Goal: Information Seeking & Learning: Check status

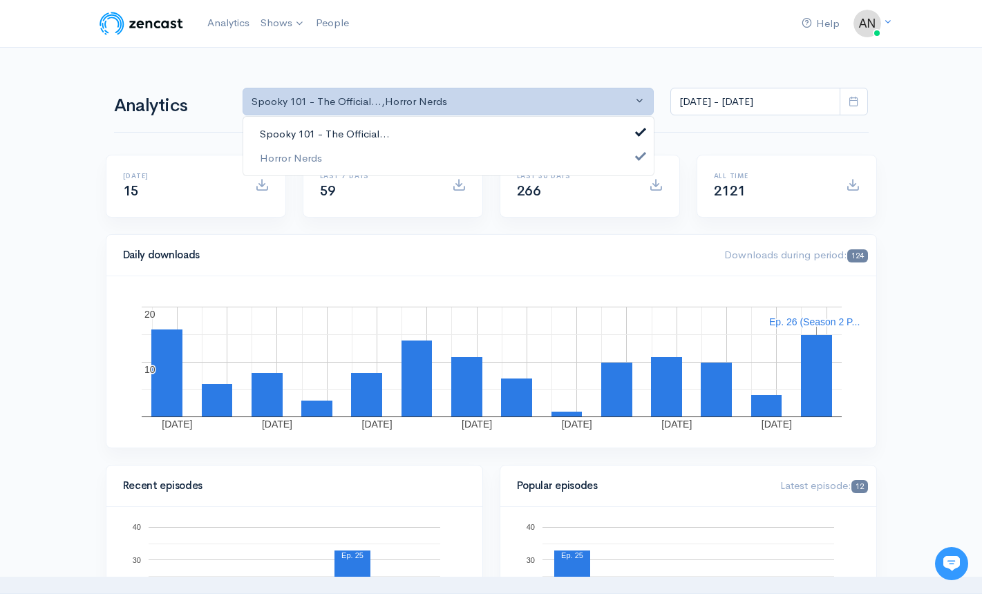
click at [480, 131] on link "Spooky 101 - The Official..." at bounding box center [448, 134] width 410 height 24
select select "14706"
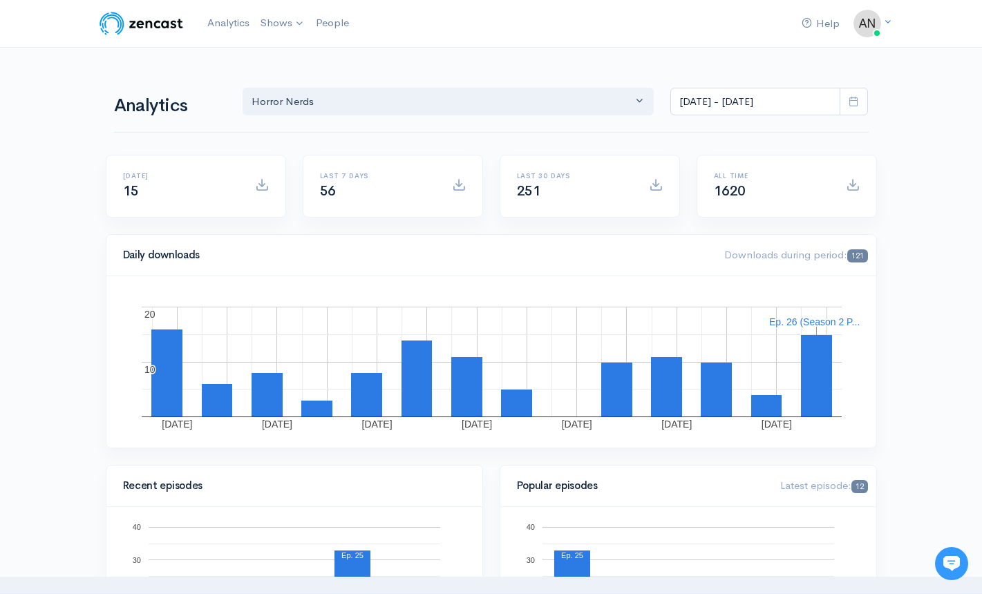
click at [800, 188] on div "All time 1620" at bounding box center [772, 186] width 132 height 28
click at [807, 106] on input "[DATE] - [DATE]" at bounding box center [755, 102] width 170 height 28
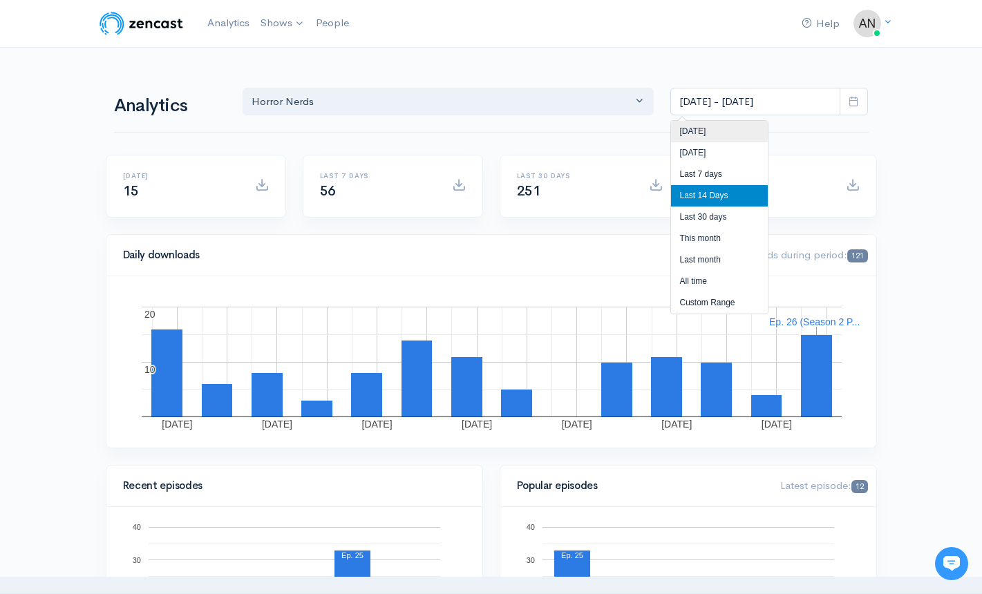
click at [719, 133] on li "[DATE]" at bounding box center [719, 131] width 97 height 21
type input "Oct 7, 2025 - Oct 7, 2025"
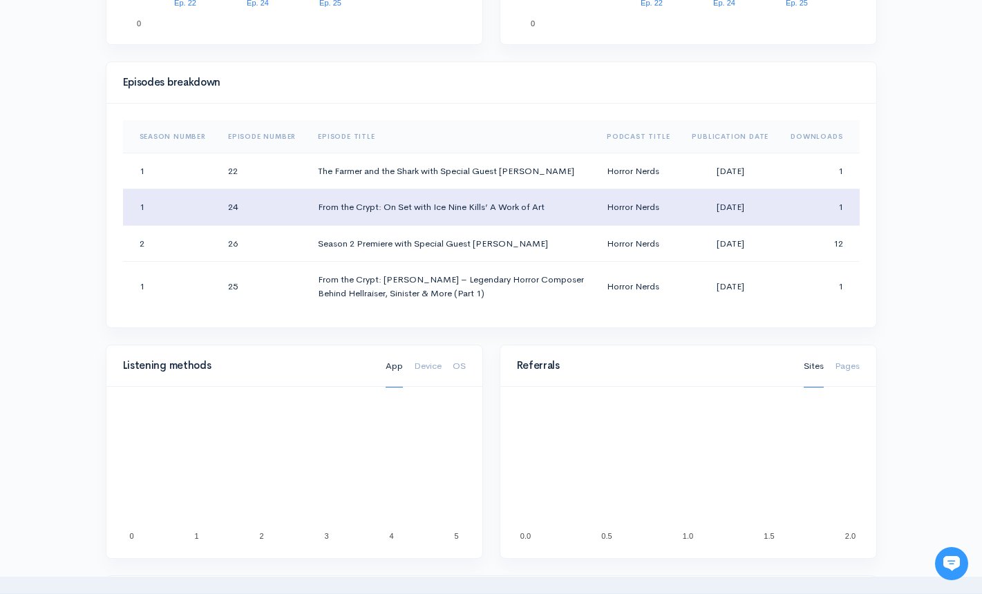
scroll to position [622, 0]
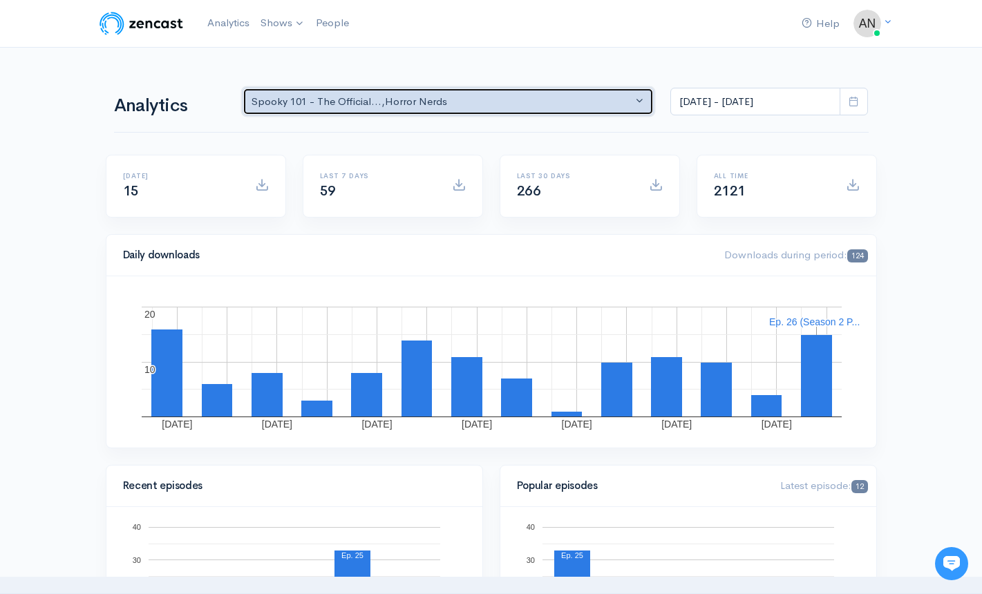
click at [538, 92] on button "Spooky 101 - The Official... , Horror Nerds" at bounding box center [449, 102] width 412 height 28
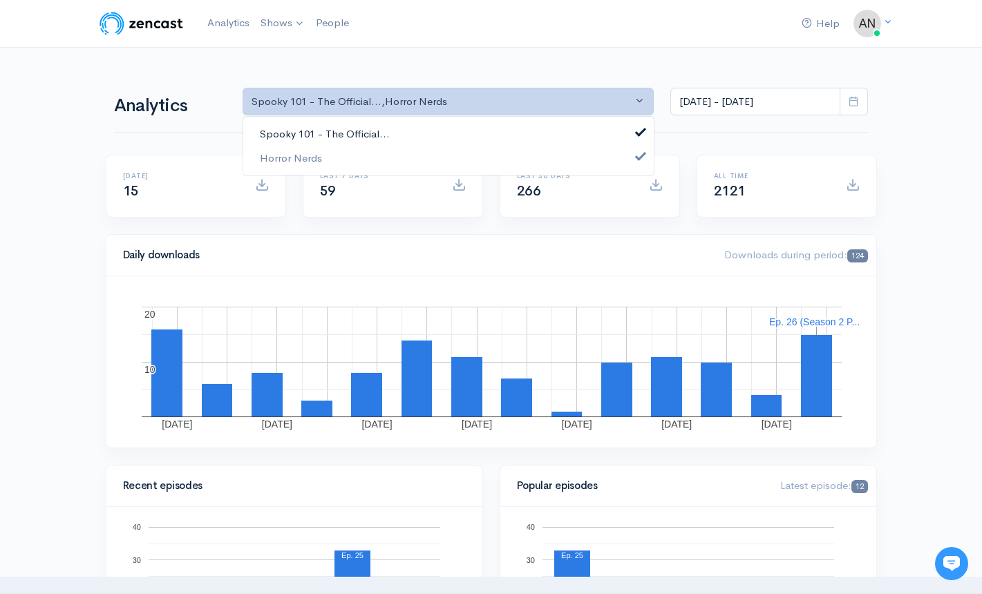
click at [464, 126] on link "Spooky 101 - The Official..." at bounding box center [448, 134] width 410 height 24
select select "14706"
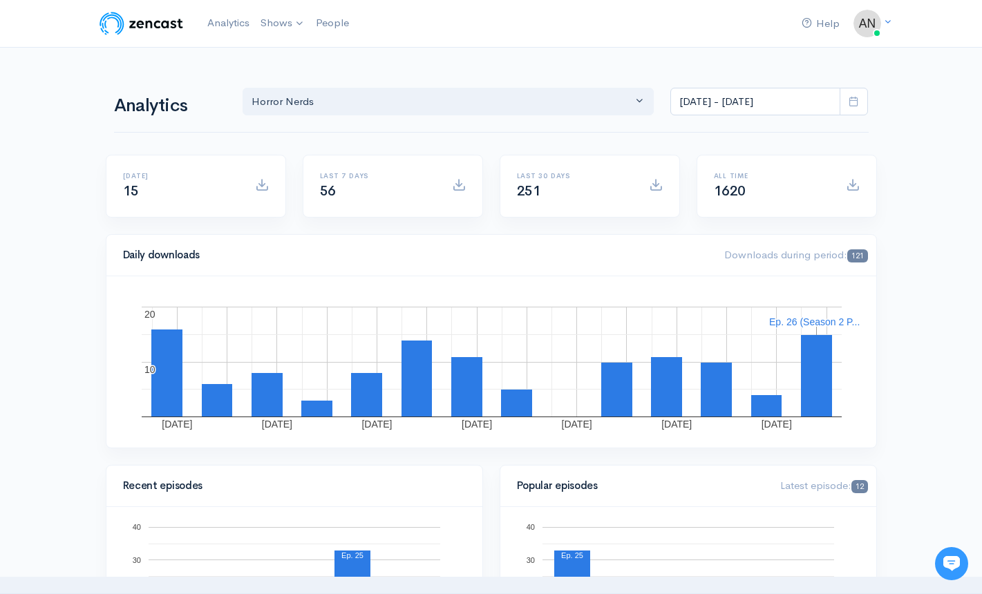
click at [857, 102] on icon at bounding box center [854, 101] width 10 height 10
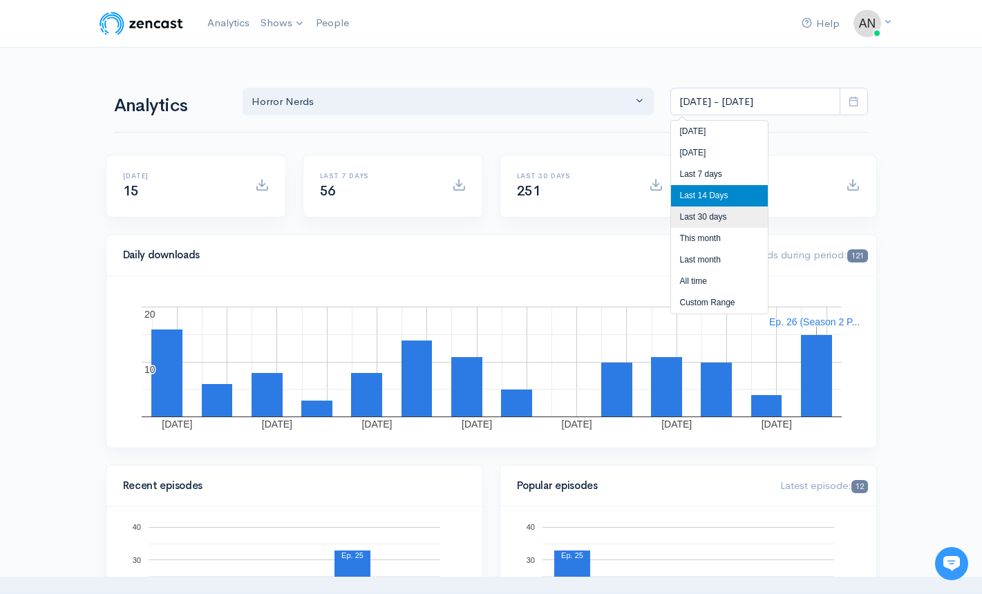
click at [718, 216] on li "Last 30 days" at bounding box center [719, 217] width 97 height 21
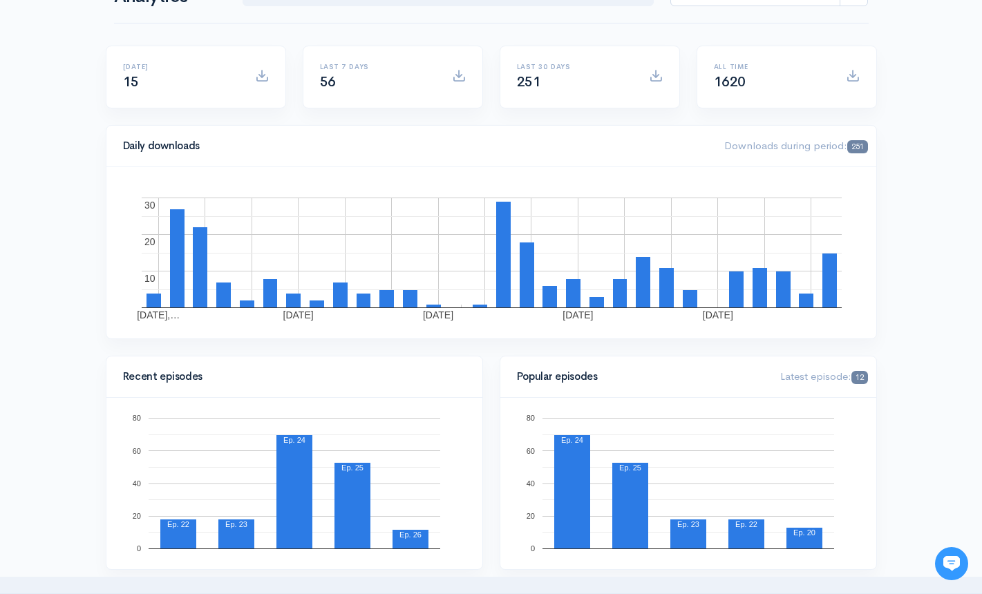
scroll to position [138, 0]
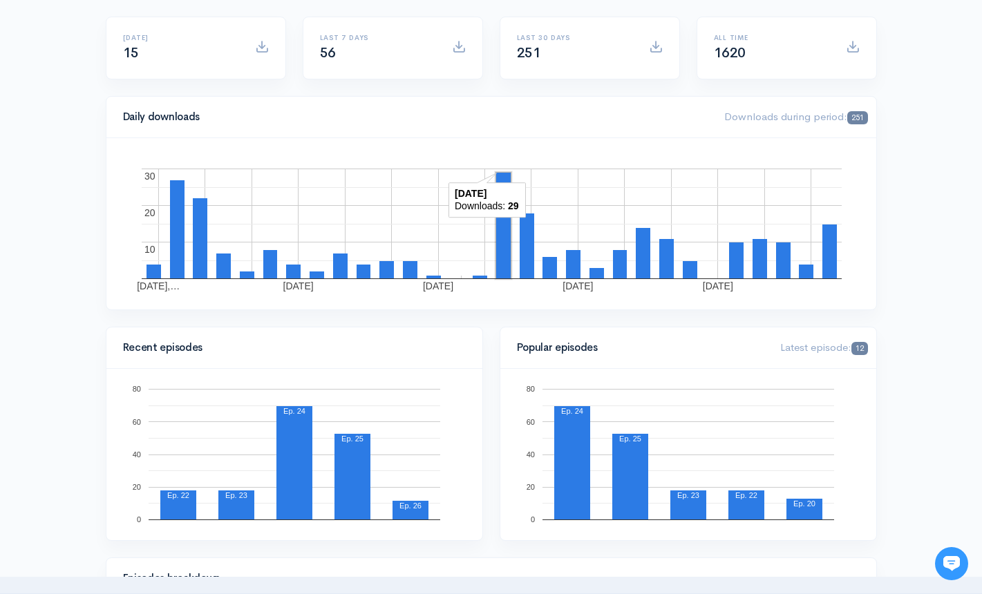
click at [499, 228] on rect "A chart." at bounding box center [503, 226] width 15 height 106
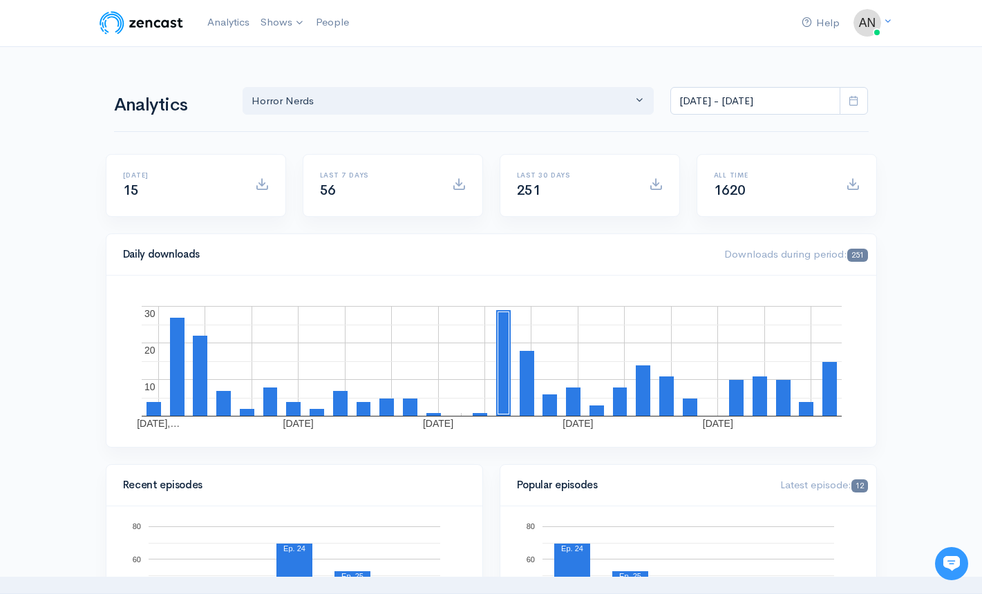
scroll to position [0, 0]
click at [863, 101] on span at bounding box center [854, 102] width 28 height 28
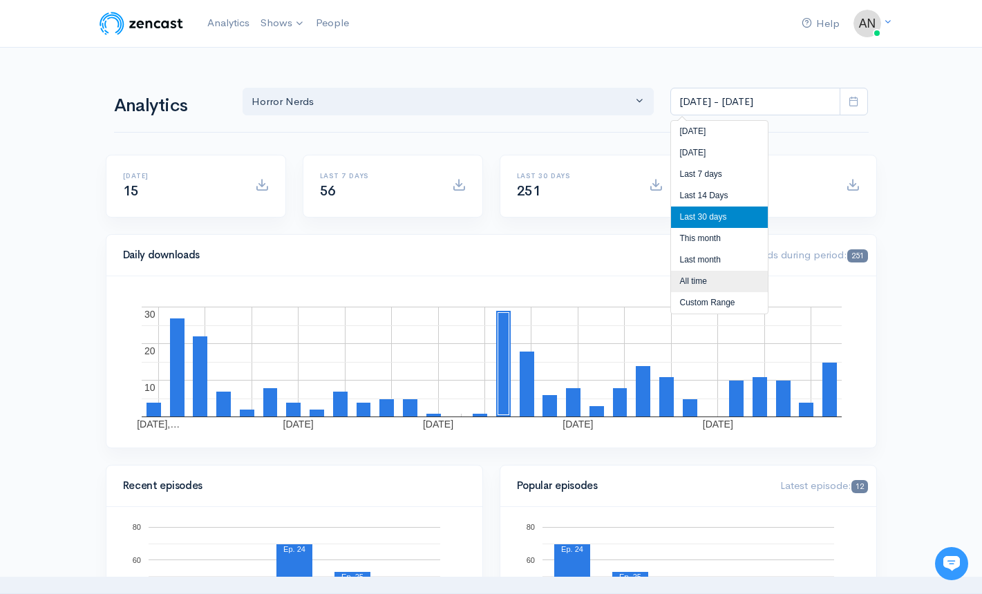
click at [719, 281] on li "All time" at bounding box center [719, 281] width 97 height 21
type input "[DATE] - [DATE]"
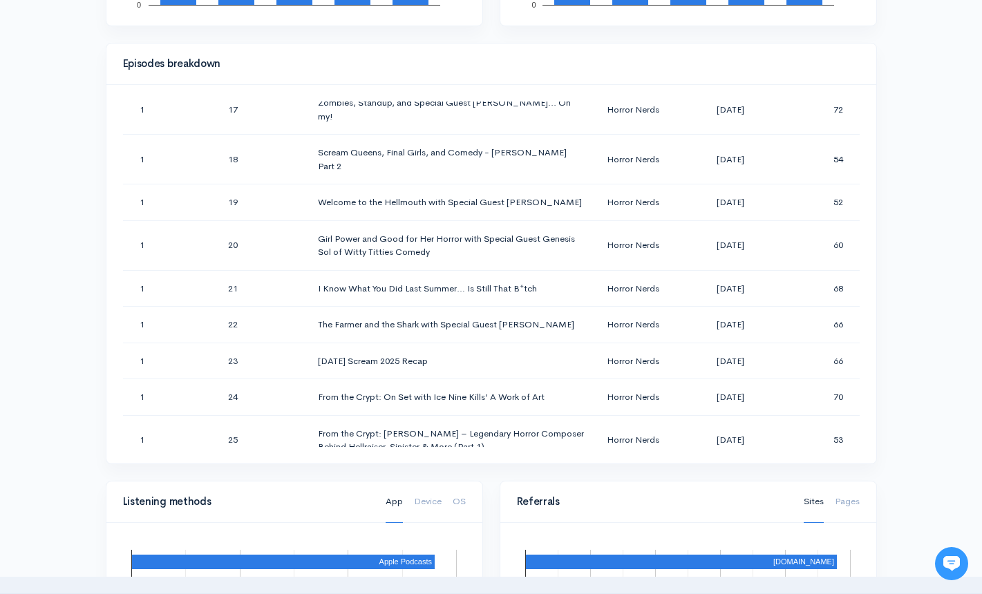
scroll to position [622, 0]
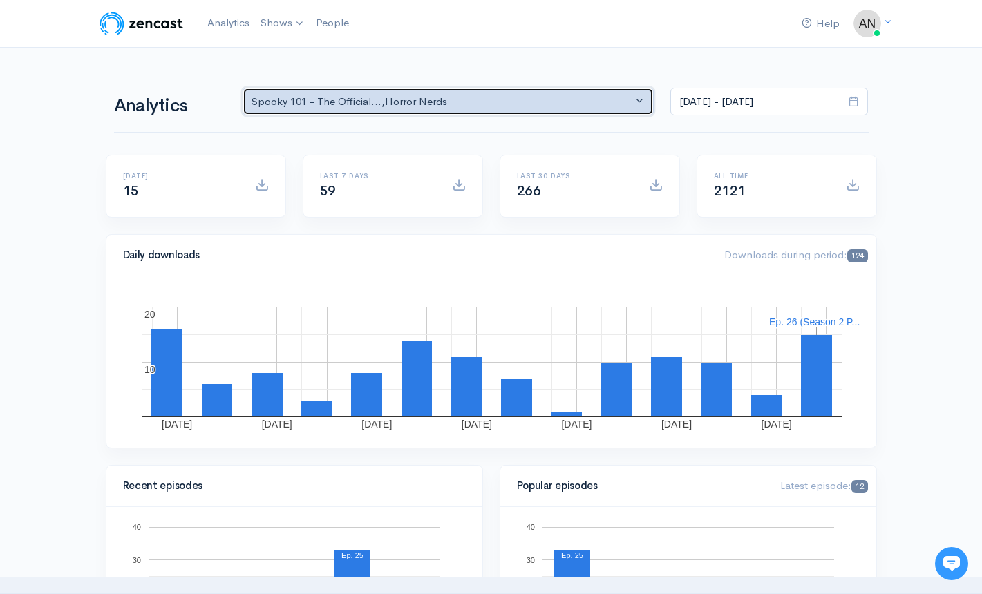
click at [458, 100] on div "Spooky 101 - The Official... , Horror Nerds" at bounding box center [442, 102] width 381 height 16
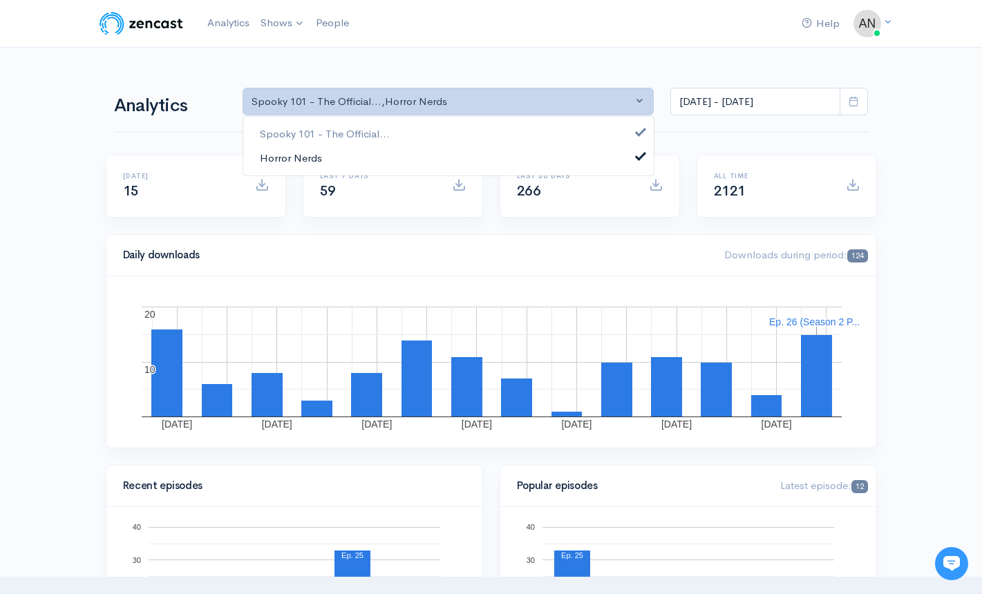
click at [402, 158] on link "Horror Nerds" at bounding box center [448, 158] width 410 height 24
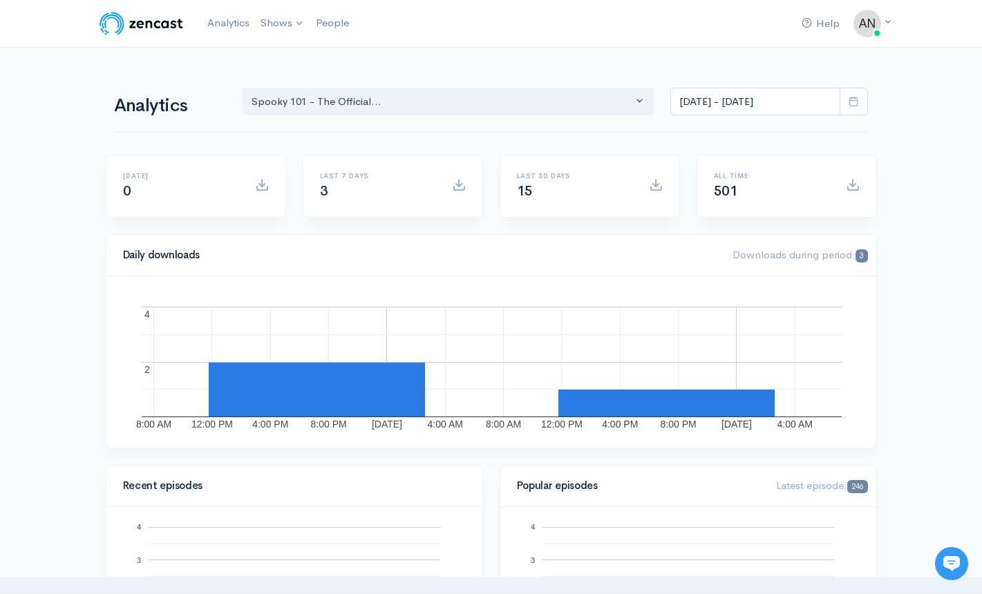
click at [855, 103] on icon at bounding box center [854, 101] width 10 height 10
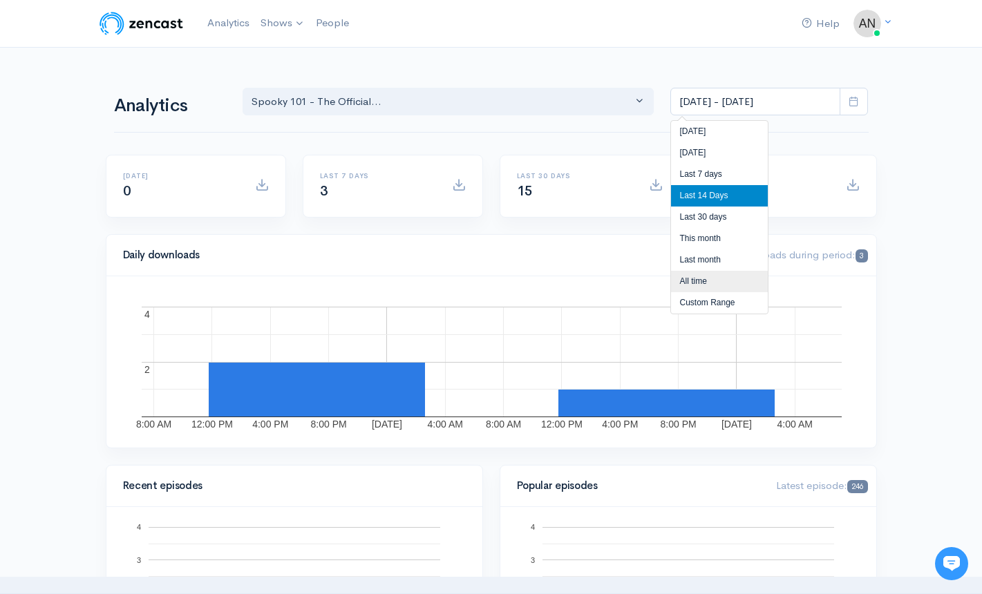
click at [709, 283] on li "All time" at bounding box center [719, 281] width 97 height 21
type input "[DATE] - [DATE]"
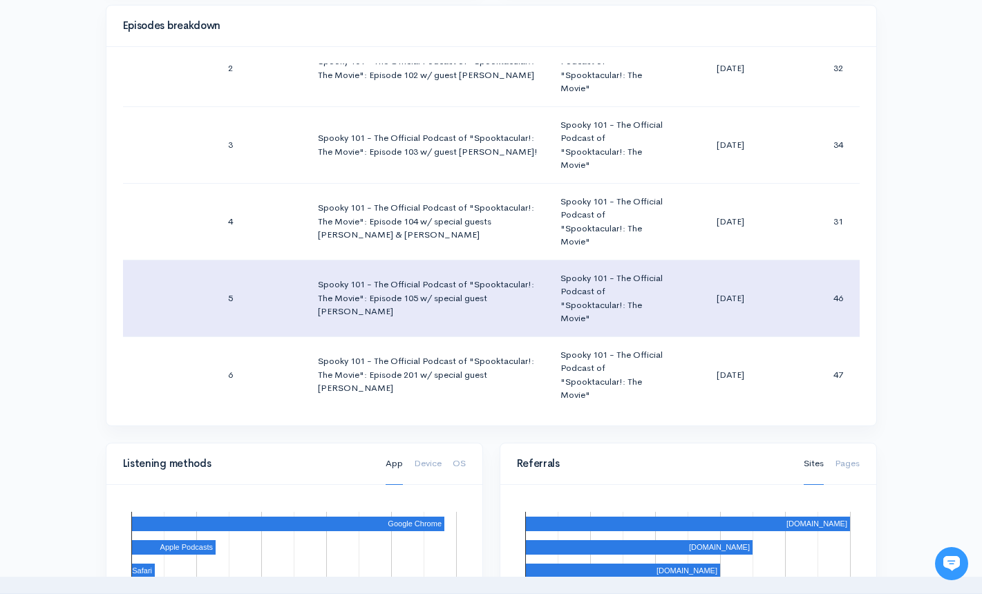
scroll to position [74, 0]
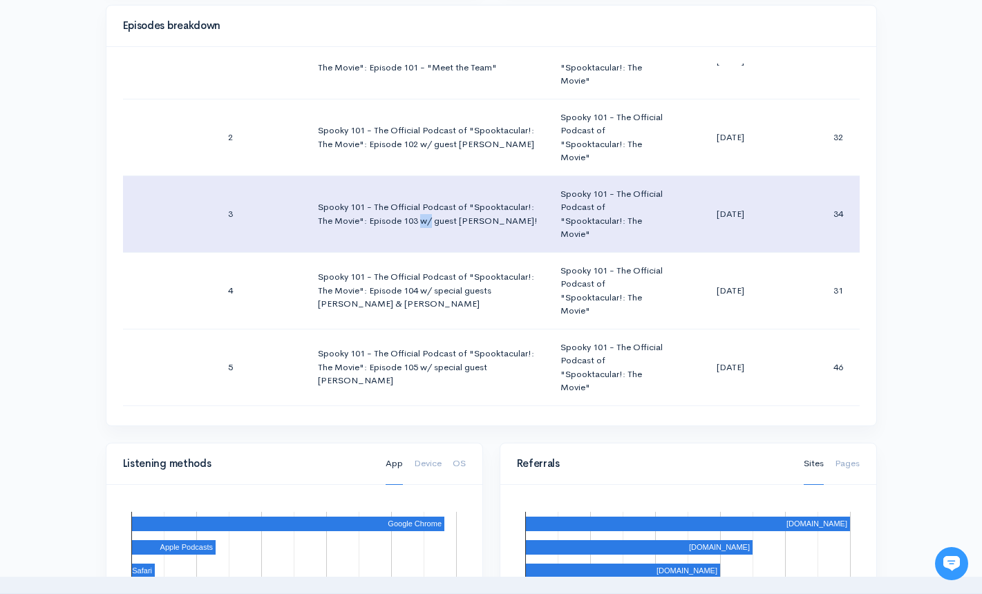
drag, startPoint x: 501, startPoint y: 178, endPoint x: 488, endPoint y: 178, distance: 13.1
click at [488, 178] on td "Spooky 101 - The Official Podcast of "Spooktacular!: The Movie": Episode 103 w/…" at bounding box center [428, 214] width 243 height 77
click at [518, 197] on td "Spooky 101 - The Official Podcast of "Spooktacular!: The Movie": Episode 103 w/…" at bounding box center [428, 214] width 243 height 77
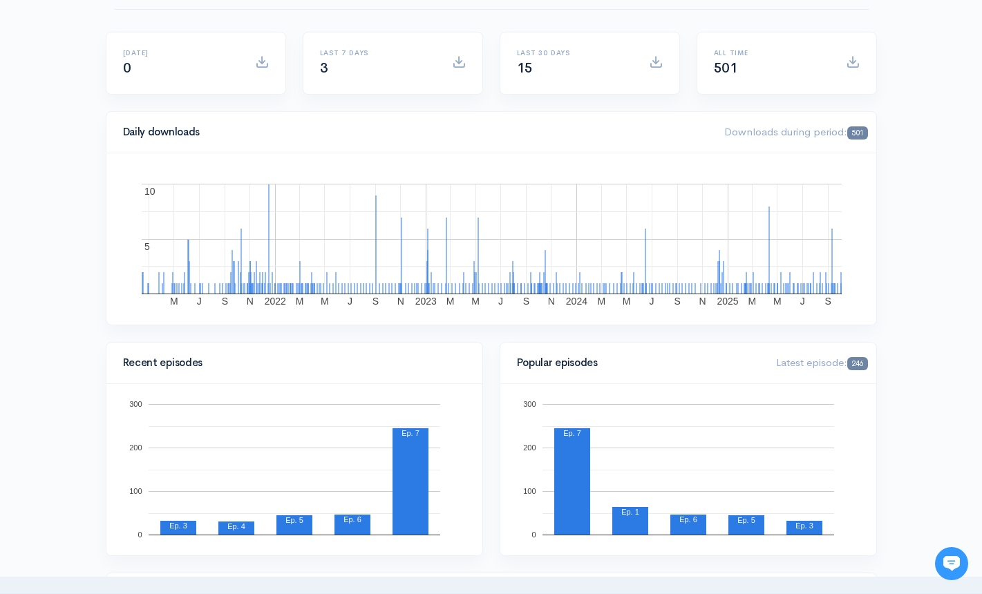
scroll to position [0, 0]
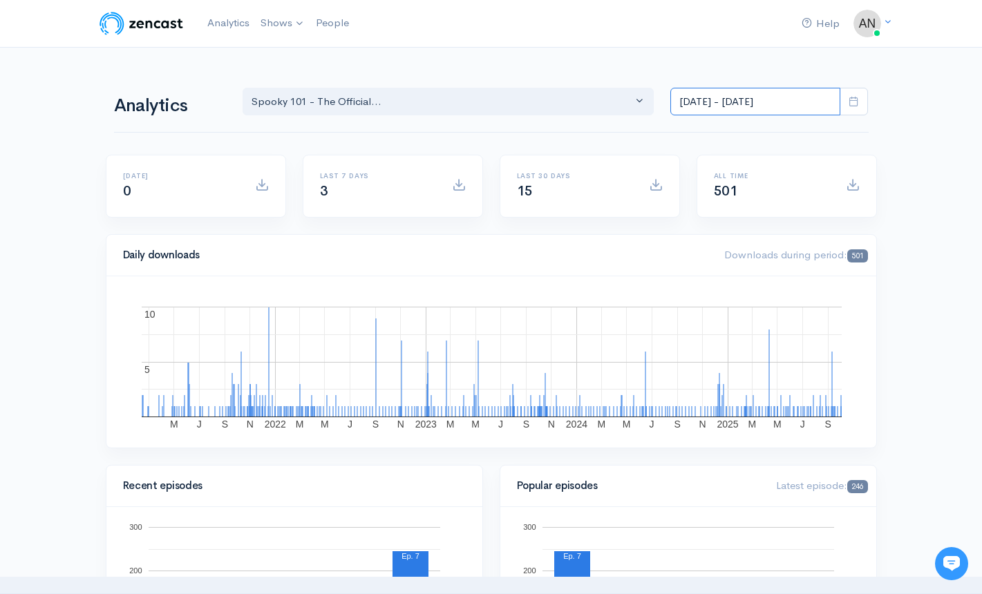
click at [745, 106] on input "[DATE] - [DATE]" at bounding box center [755, 102] width 170 height 28
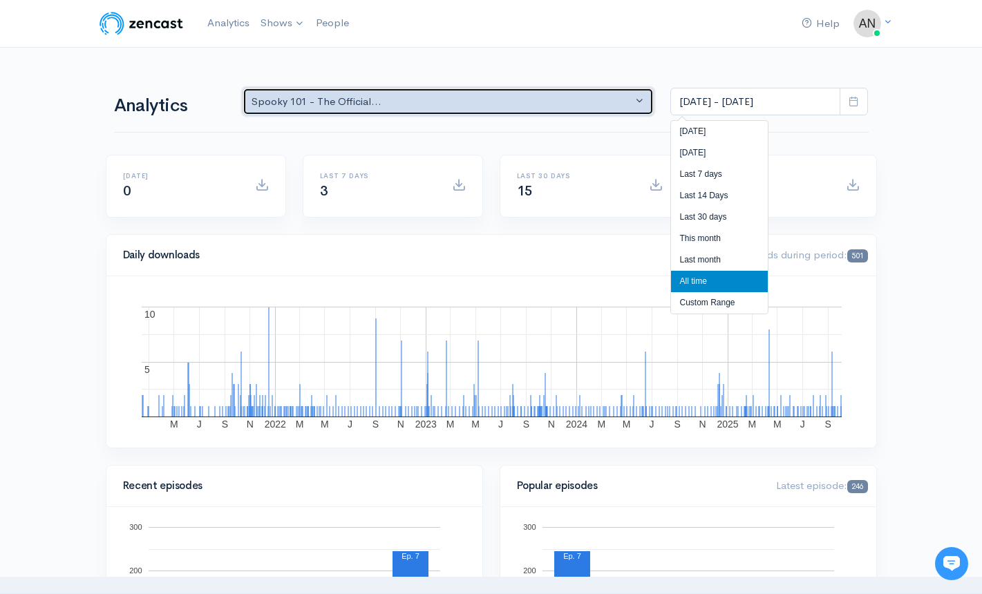
click at [516, 94] on div "Spooky 101 - The Official..." at bounding box center [442, 102] width 381 height 16
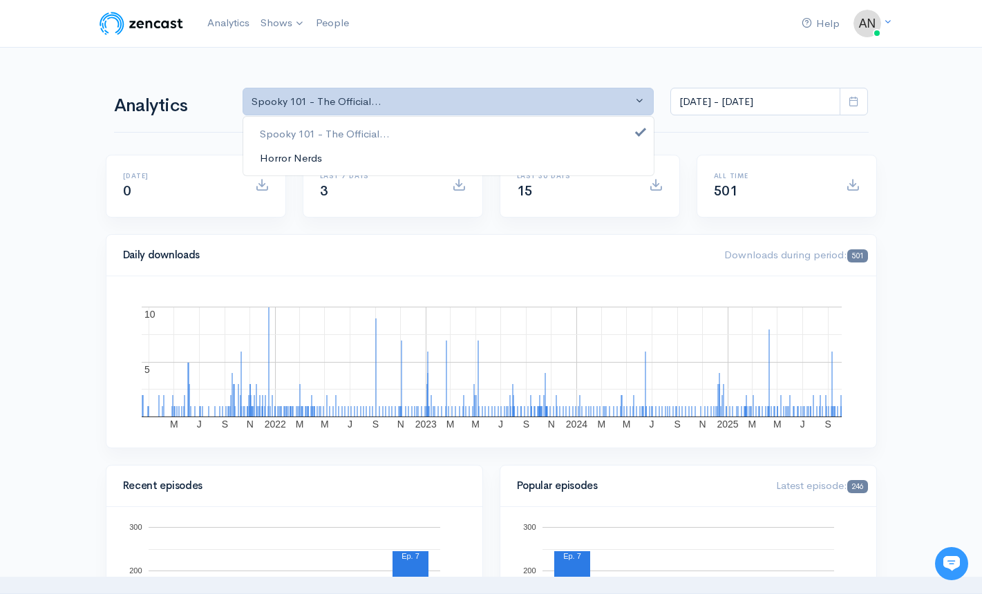
click at [347, 153] on link "Horror Nerds" at bounding box center [448, 158] width 410 height 24
click at [354, 131] on span "Spooky 101 - The Official..." at bounding box center [325, 134] width 130 height 16
select select "14706"
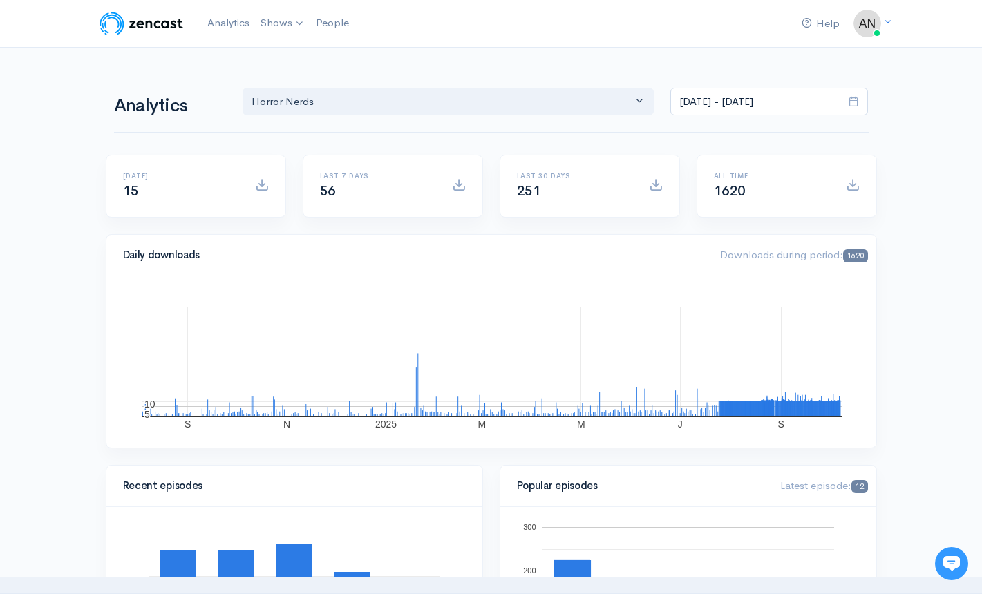
click at [852, 101] on icon at bounding box center [854, 101] width 10 height 10
